Goal: Task Accomplishment & Management: Manage account settings

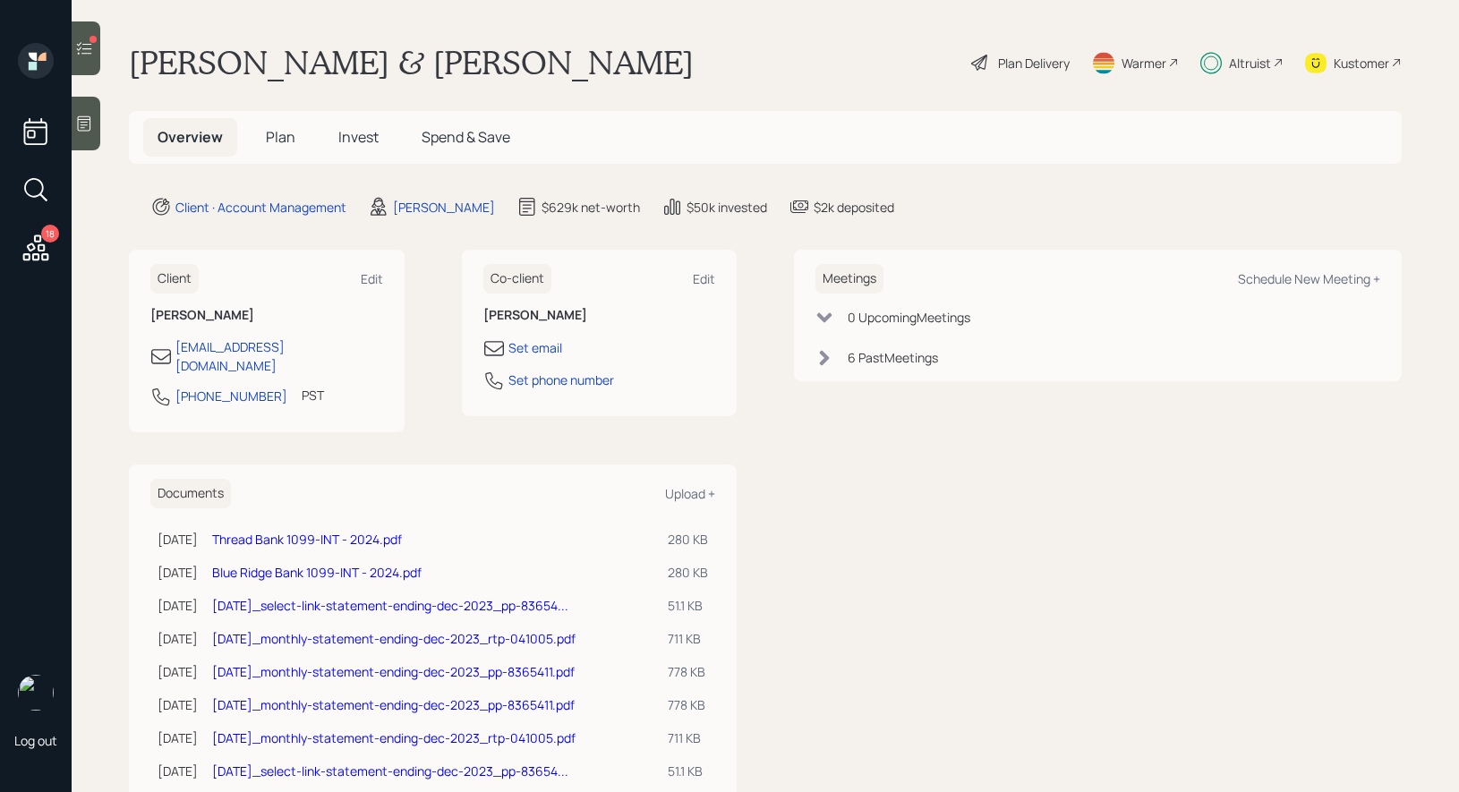
click at [356, 129] on span "Invest" at bounding box center [358, 137] width 40 height 20
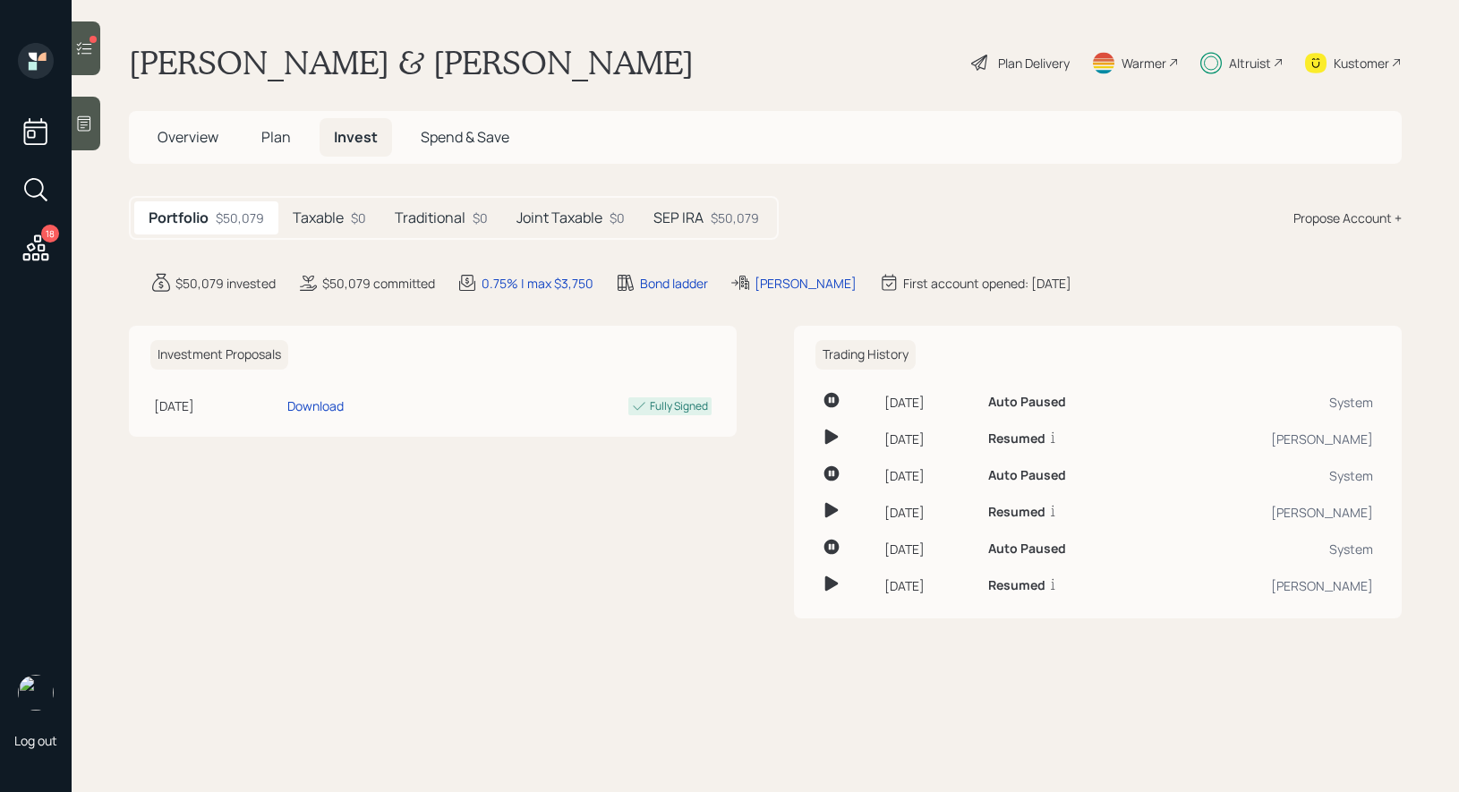
click at [682, 215] on h5 "SEP IRA" at bounding box center [678, 217] width 50 height 17
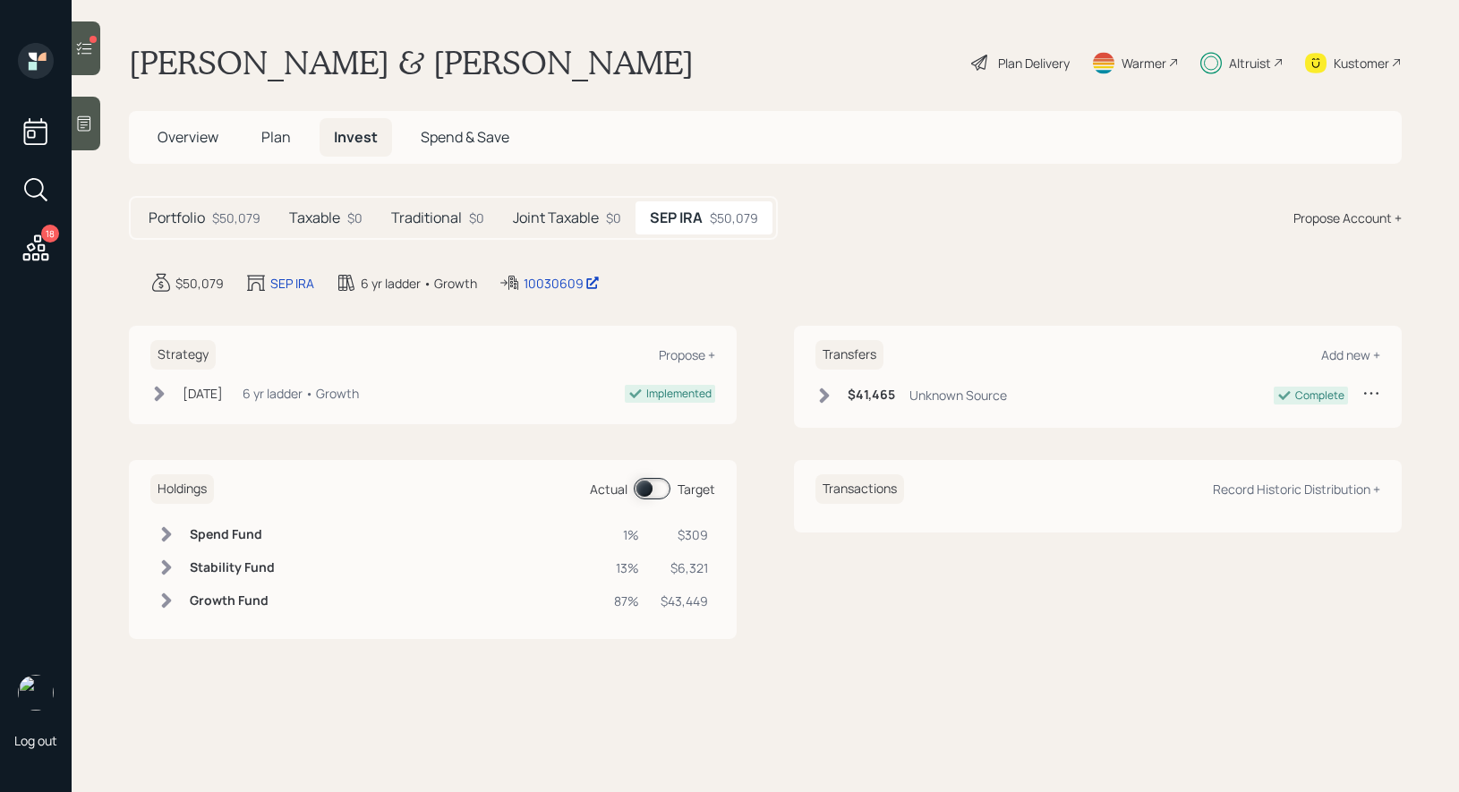
click at [644, 486] on span at bounding box center [652, 488] width 37 height 21
click at [658, 486] on span at bounding box center [652, 488] width 37 height 21
click at [79, 58] on div at bounding box center [86, 48] width 29 height 54
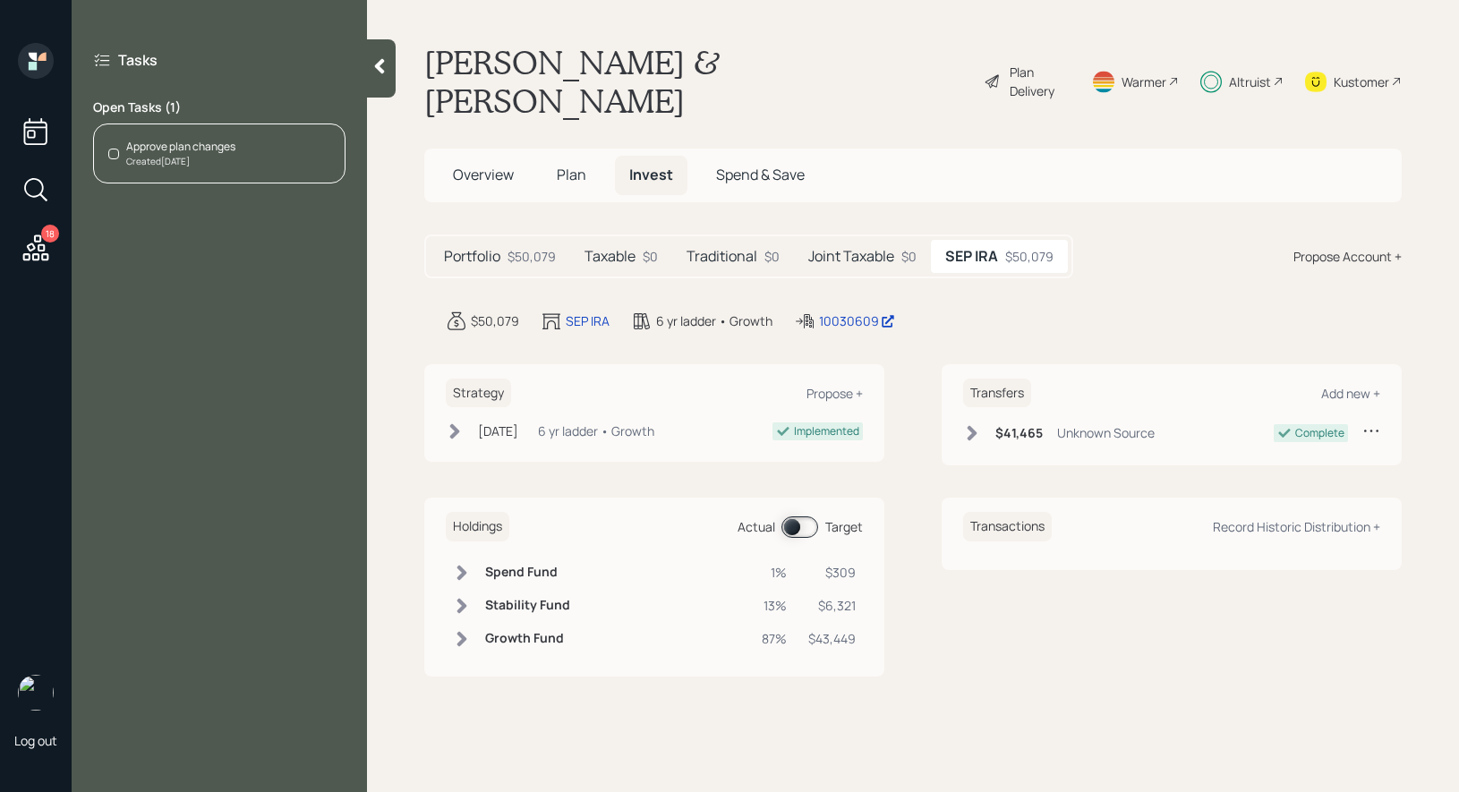
click at [230, 149] on div "Approve plan changes" at bounding box center [180, 147] width 109 height 16
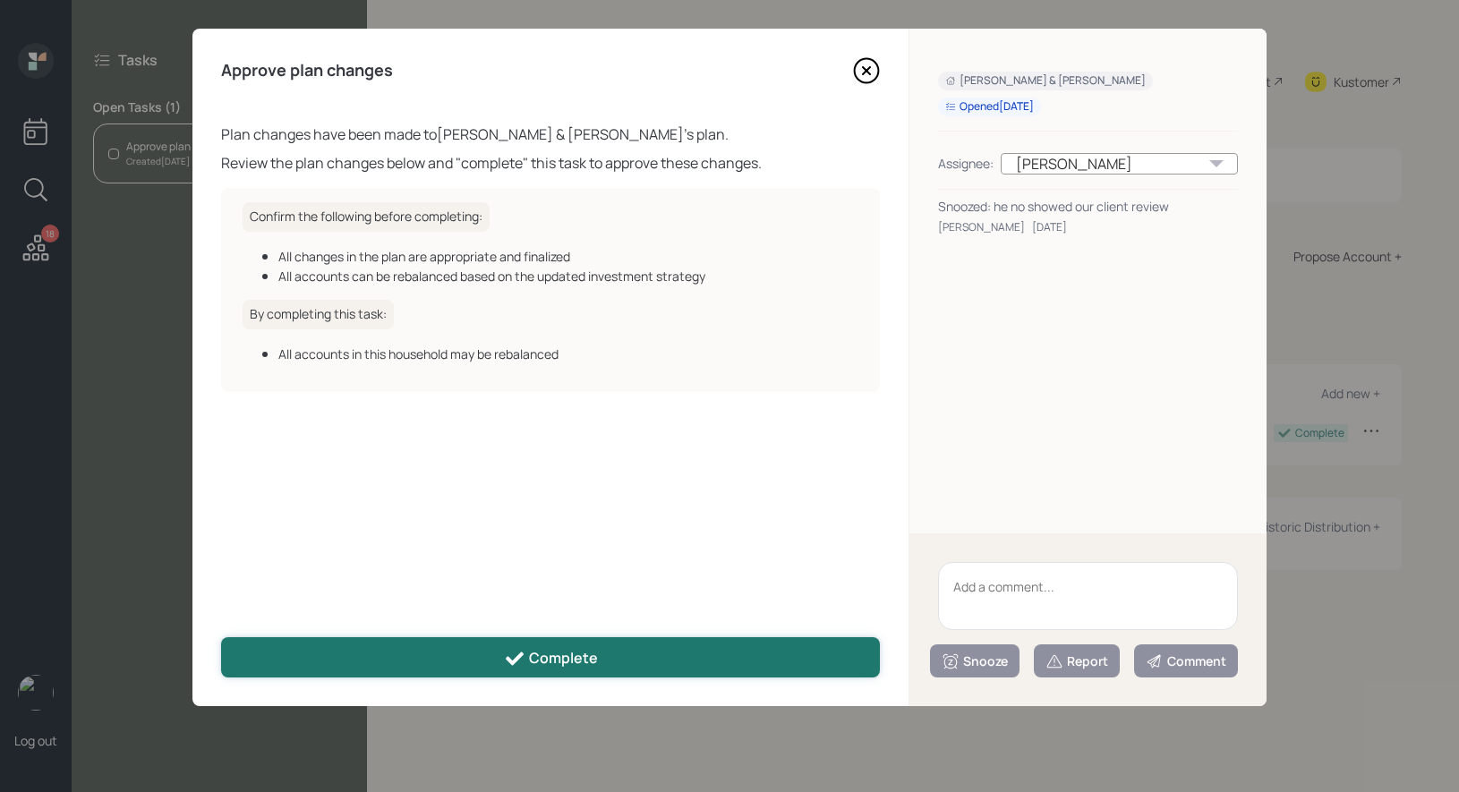
click at [581, 661] on div "Complete" at bounding box center [551, 658] width 94 height 21
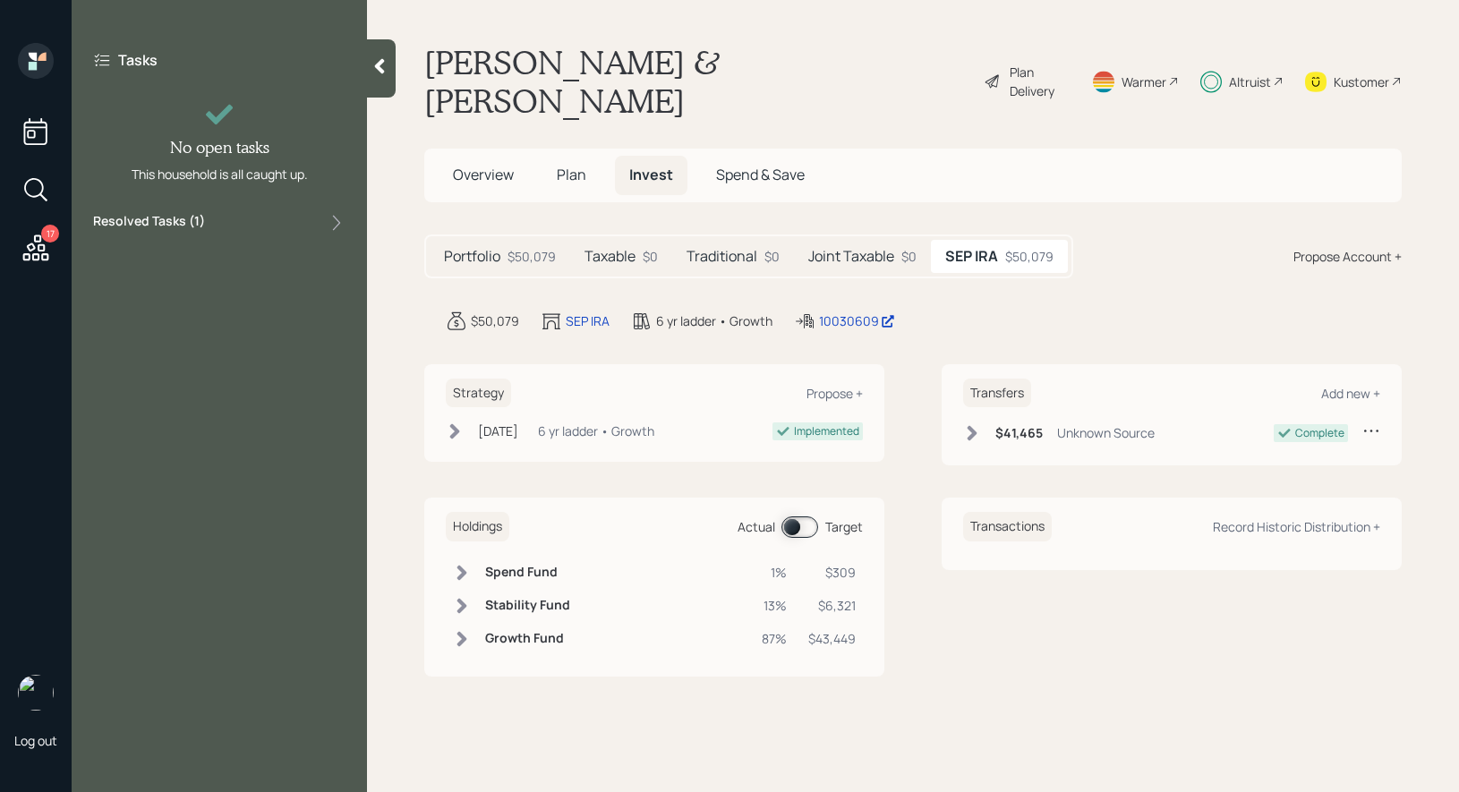
click at [38, 241] on icon at bounding box center [36, 248] width 26 height 26
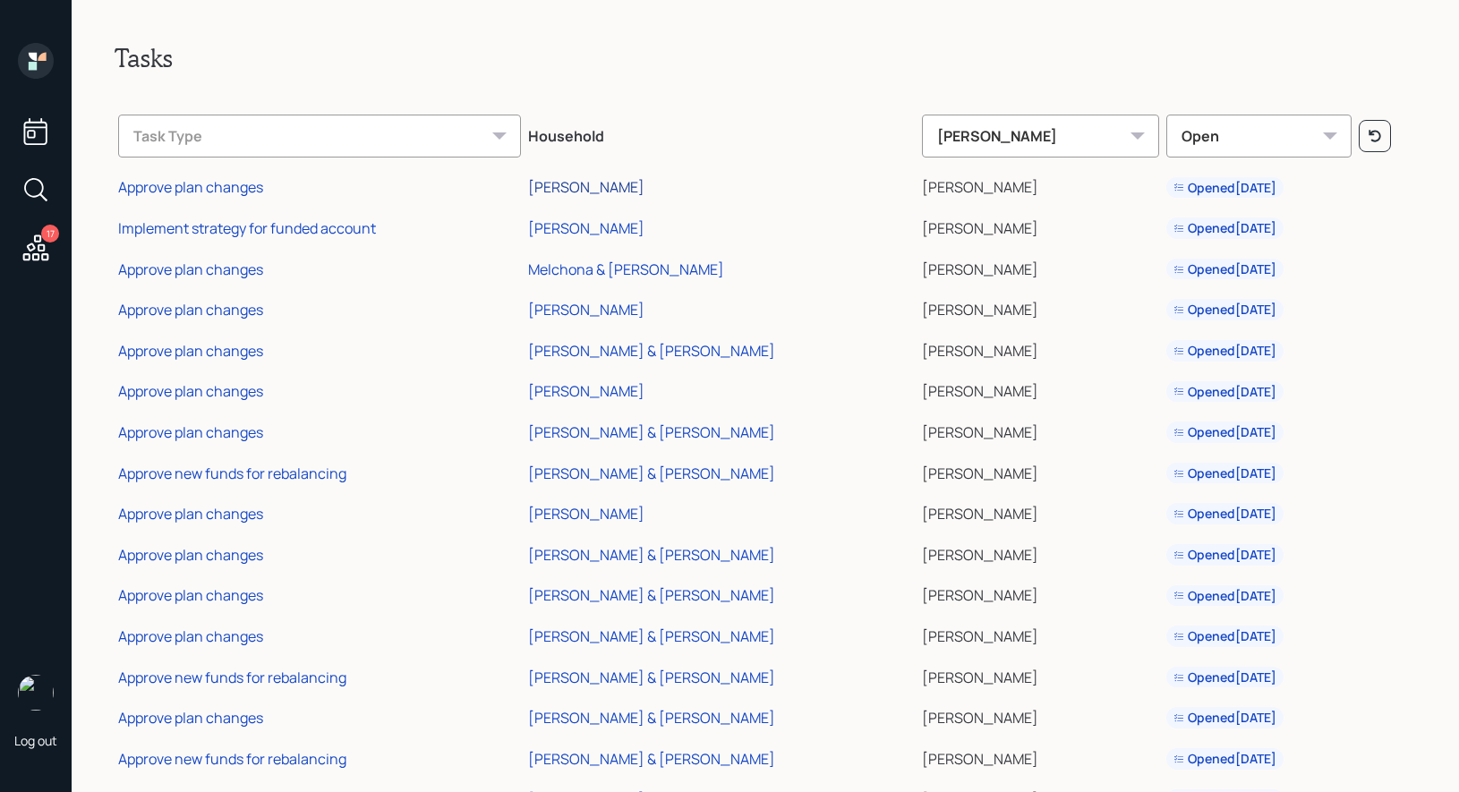
click at [602, 186] on div "[PERSON_NAME]" at bounding box center [586, 187] width 116 height 20
